Goal: Navigation & Orientation: Find specific page/section

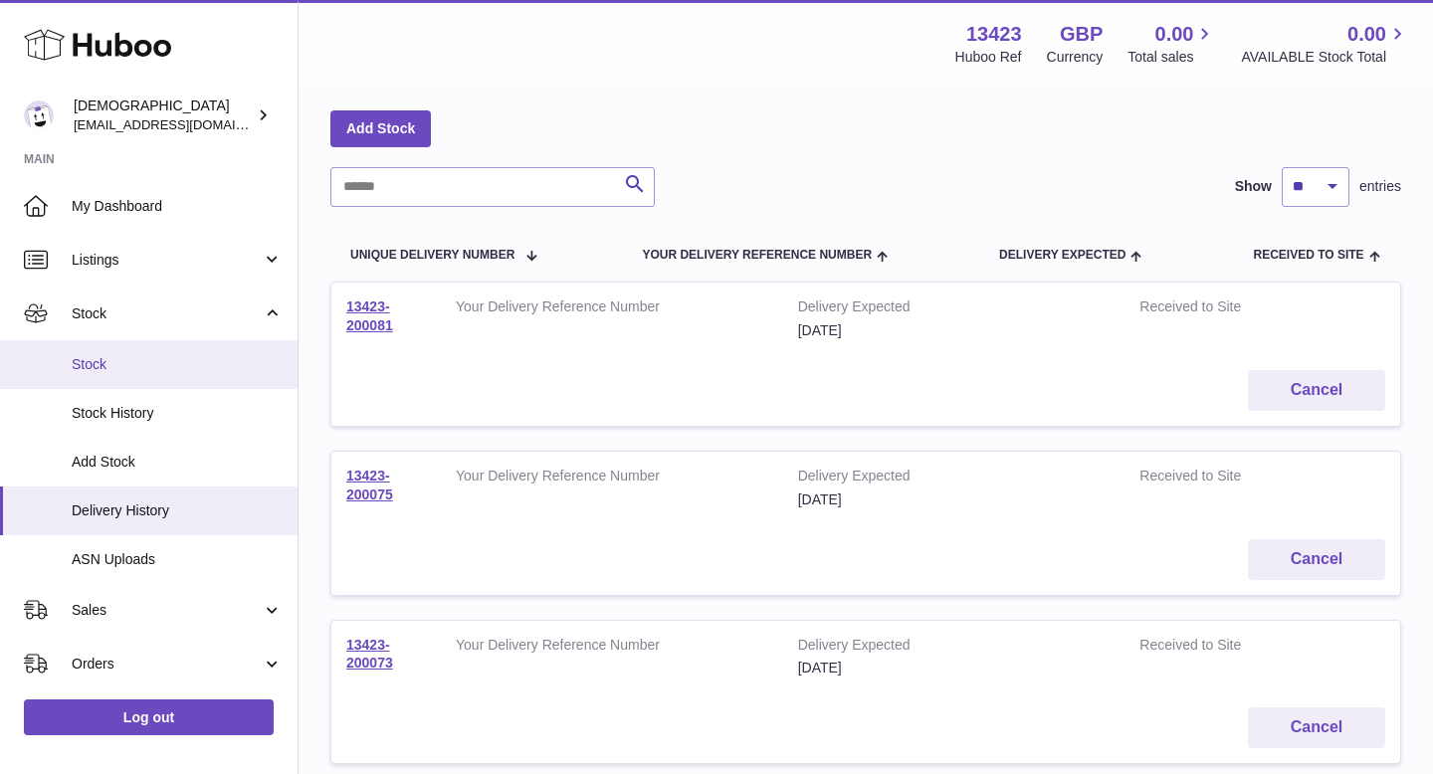
click at [88, 374] on link "Stock" at bounding box center [149, 364] width 298 height 49
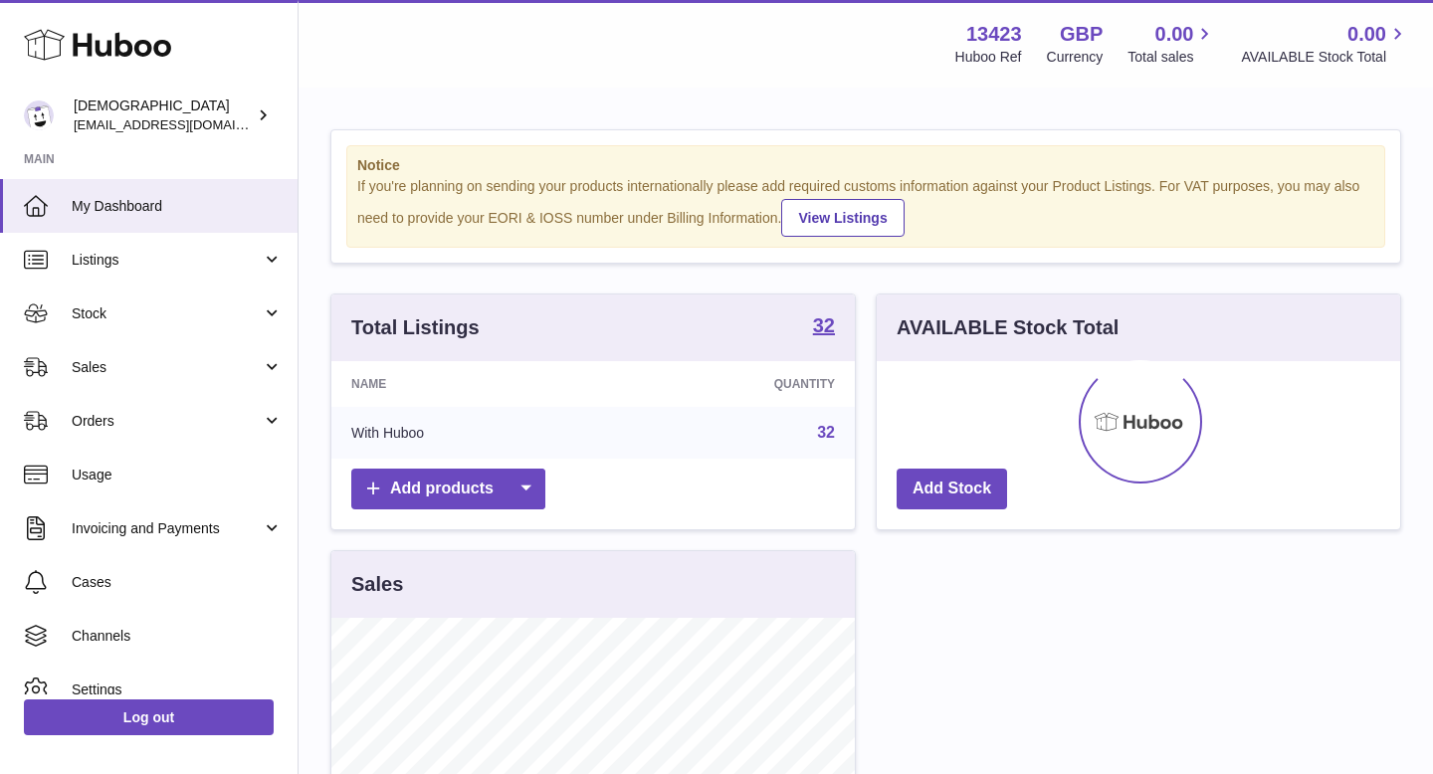
scroll to position [310, 523]
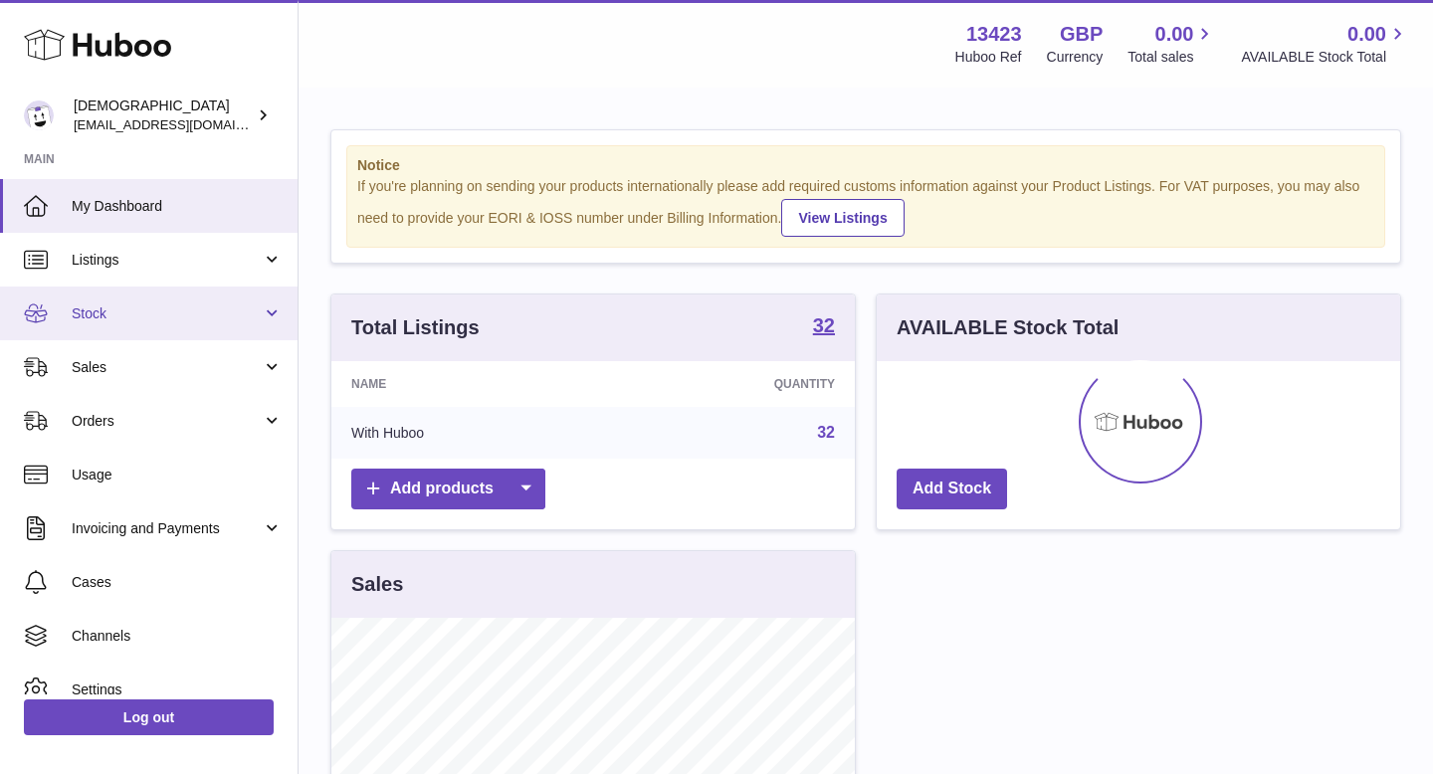
click at [91, 320] on span "Stock" at bounding box center [167, 314] width 190 height 19
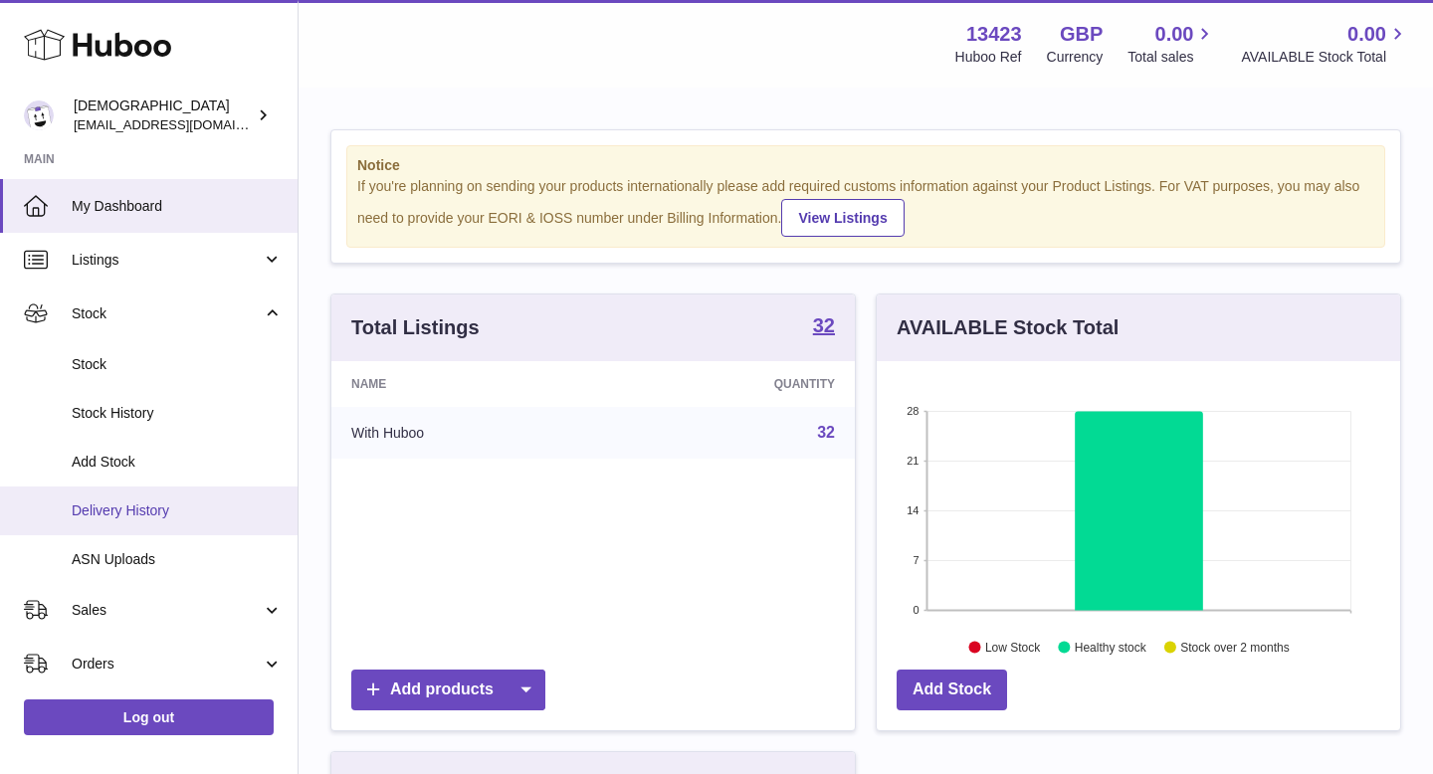
click at [119, 517] on span "Delivery History" at bounding box center [177, 511] width 211 height 19
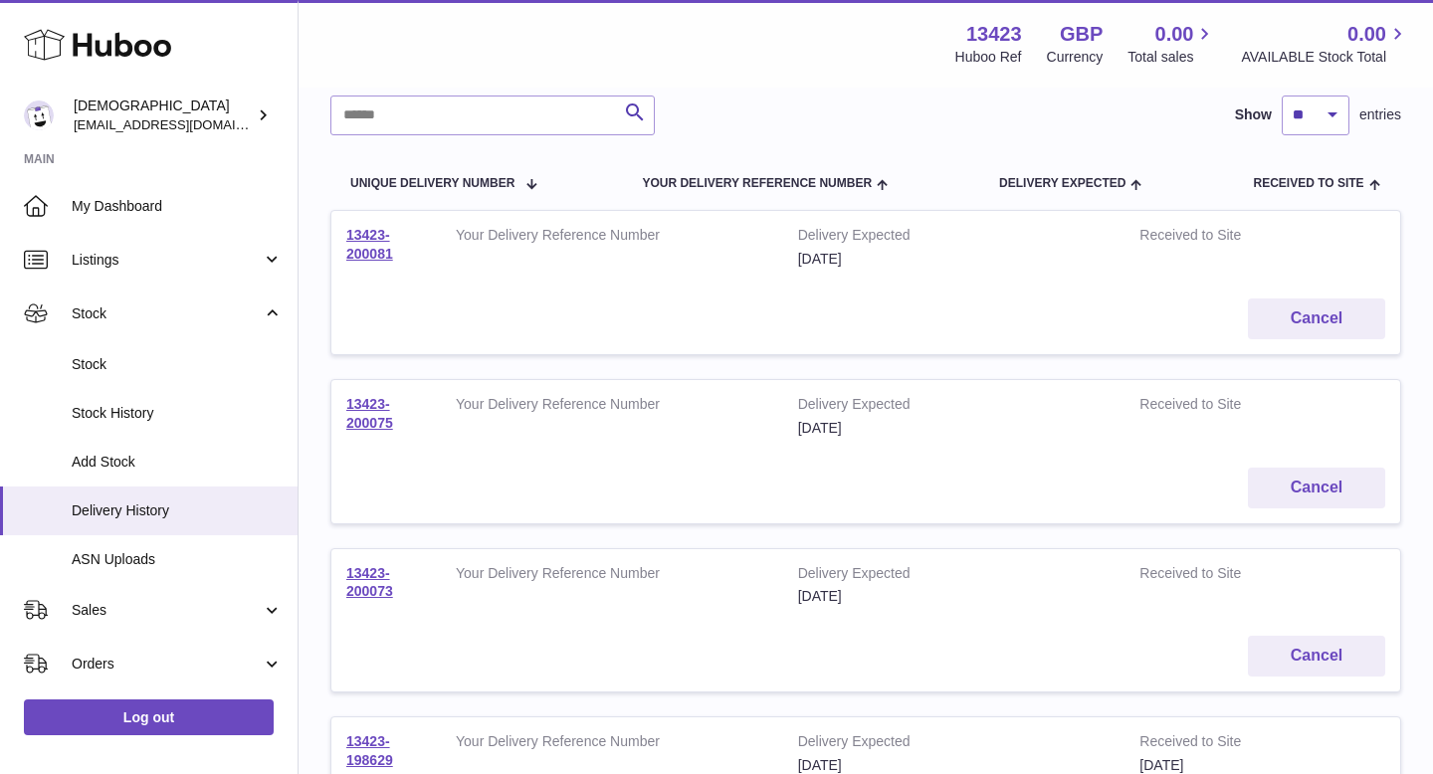
scroll to position [234, 0]
